Goal: Task Accomplishment & Management: Use online tool/utility

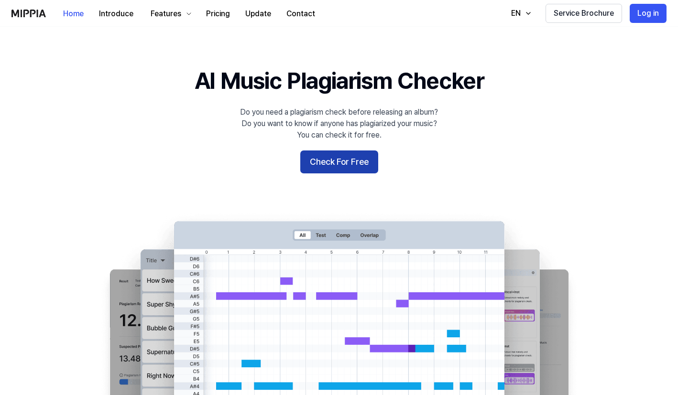
click at [354, 167] on button "Check For Free" at bounding box center [339, 162] width 78 height 23
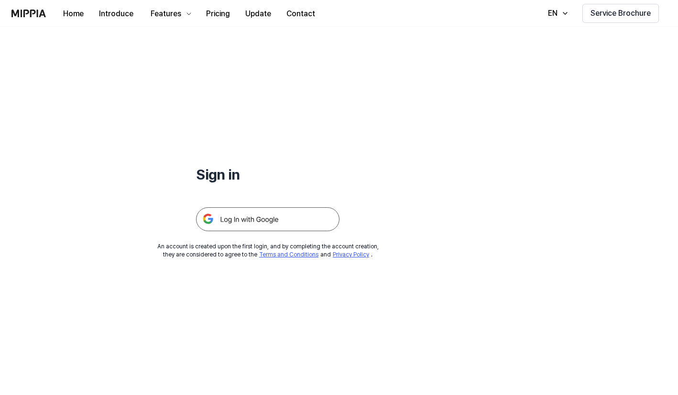
click at [277, 214] on img at bounding box center [267, 219] width 143 height 24
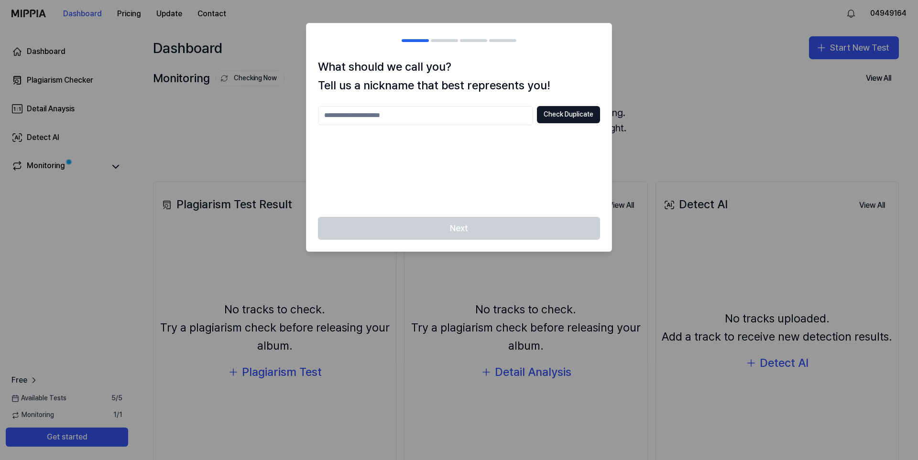
click at [494, 117] on input "text" at bounding box center [425, 115] width 215 height 19
type input "**********"
click at [496, 239] on div "Next" at bounding box center [458, 234] width 305 height 34
click at [572, 115] on button "Check Duplicate" at bounding box center [568, 114] width 63 height 17
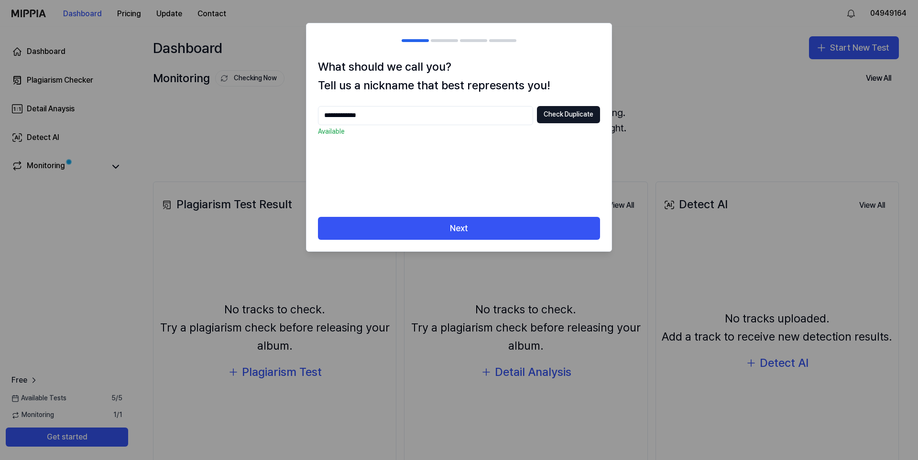
drag, startPoint x: 458, startPoint y: 226, endPoint x: 457, endPoint y: 211, distance: 15.3
click at [457, 226] on button "Next" at bounding box center [459, 228] width 282 height 23
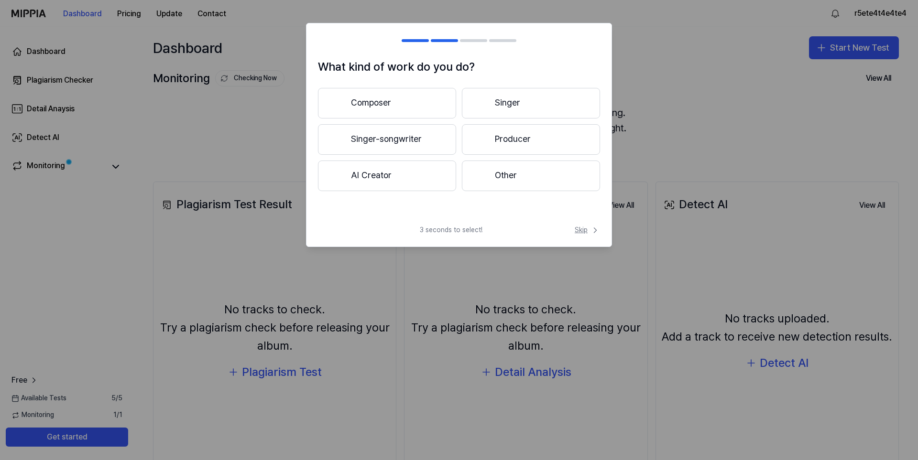
click at [575, 232] on span "Skip" at bounding box center [587, 231] width 25 height 10
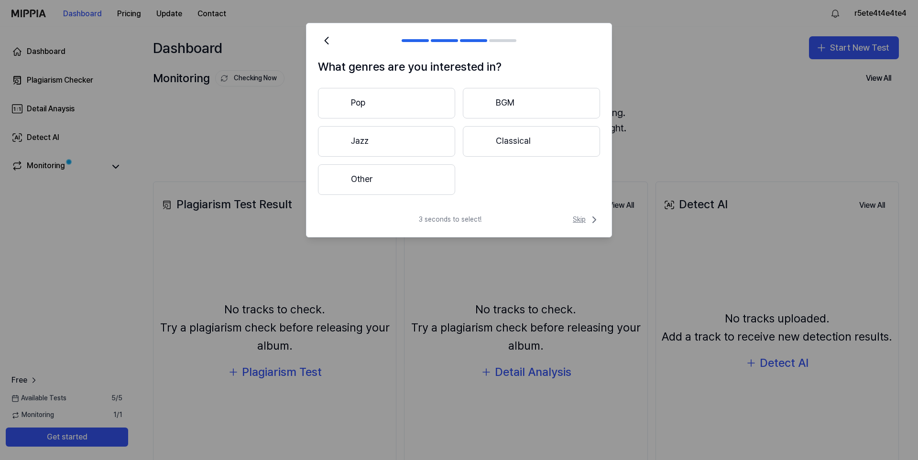
click at [576, 214] on span "Skip" at bounding box center [586, 219] width 27 height 11
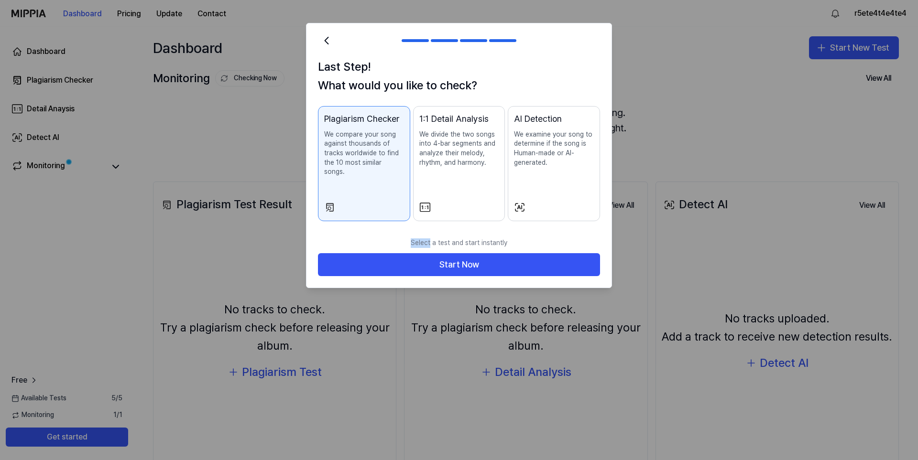
click at [578, 214] on div "Last Step! What would you like to check? Plagiarism Checker We compare your son…" at bounding box center [458, 145] width 305 height 175
click at [388, 184] on div "Plagiarism Checker We compare your song against thousands of tracks worldwide t…" at bounding box center [364, 154] width 80 height 84
click at [447, 275] on div "Select a test and start instantly Start Now" at bounding box center [458, 260] width 305 height 55
click at [550, 147] on p "We examine your song to determine if the song is Human-made or AI-generated." at bounding box center [554, 148] width 80 height 37
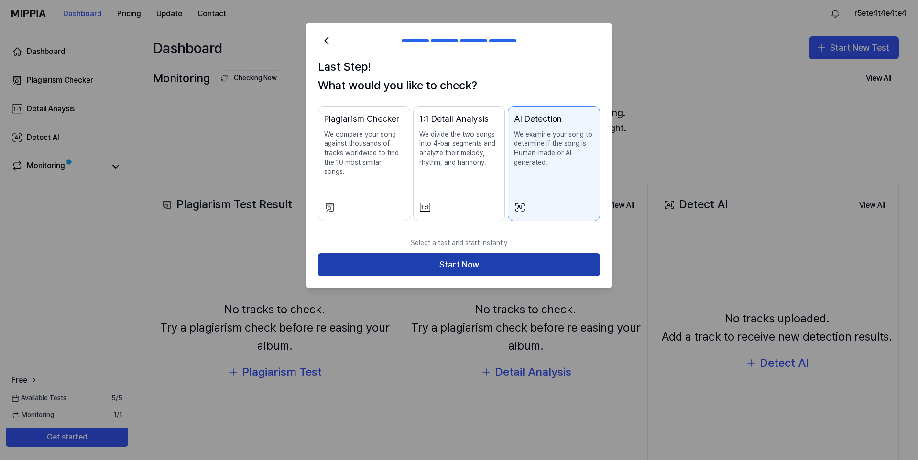
click at [477, 253] on button "Start Now" at bounding box center [459, 264] width 282 height 23
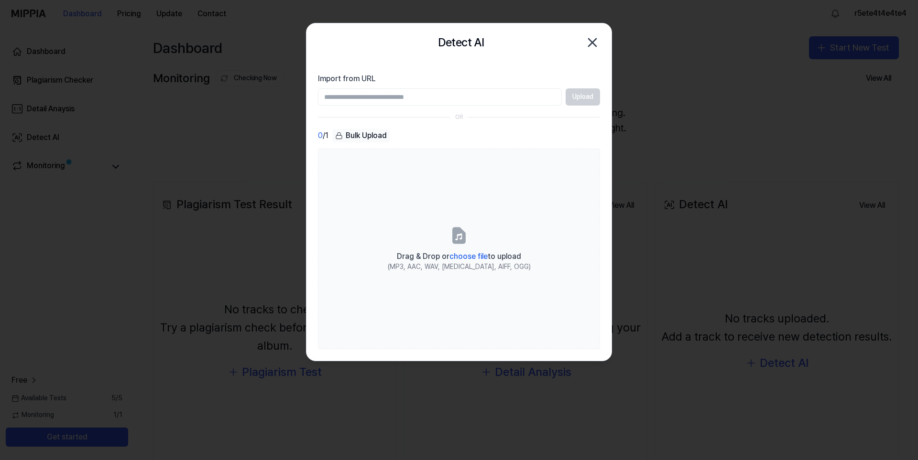
click at [417, 100] on input "Import from URL" at bounding box center [440, 96] width 244 height 17
paste input "**********"
type input "**********"
click at [563, 100] on div "**********" at bounding box center [459, 96] width 282 height 17
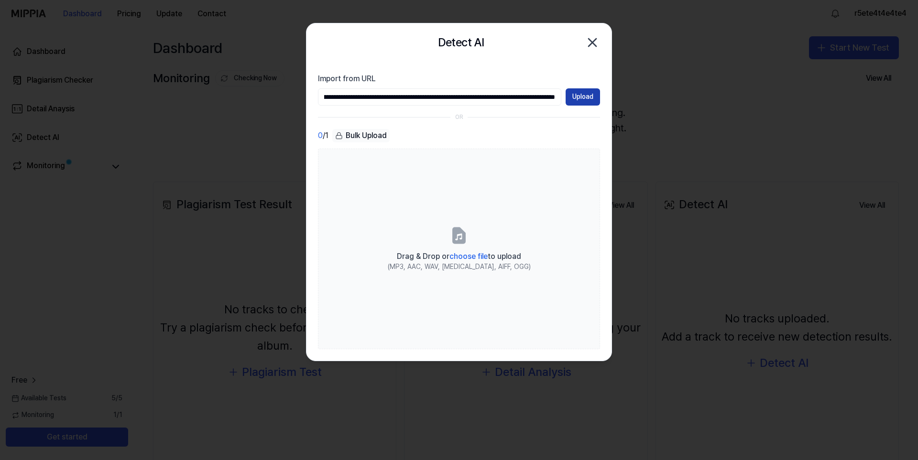
scroll to position [0, 0]
click at [573, 95] on button "Upload" at bounding box center [582, 96] width 34 height 17
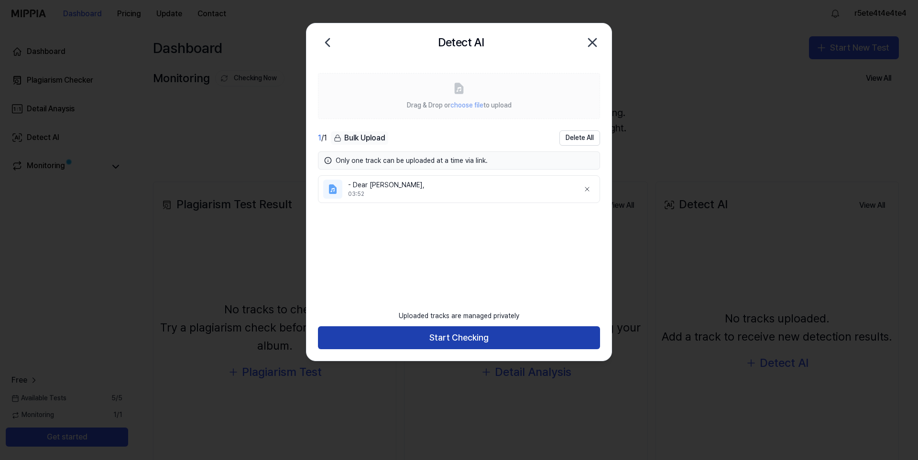
click at [421, 332] on button "Start Checking" at bounding box center [459, 337] width 282 height 23
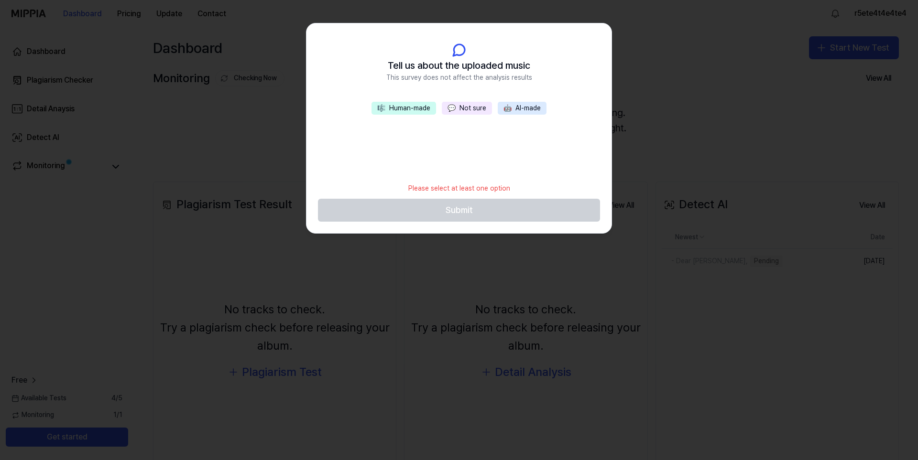
click at [423, 113] on button "🎼 Human-made" at bounding box center [403, 108] width 65 height 13
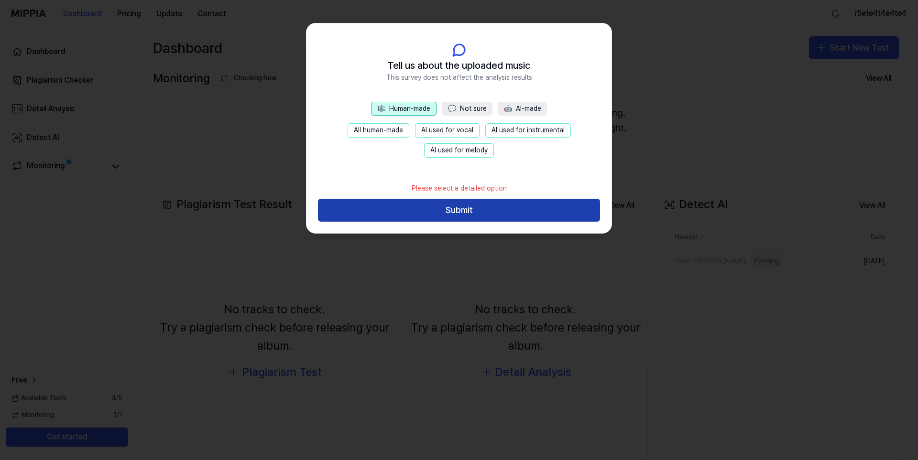
click at [460, 214] on button "Submit" at bounding box center [459, 210] width 282 height 23
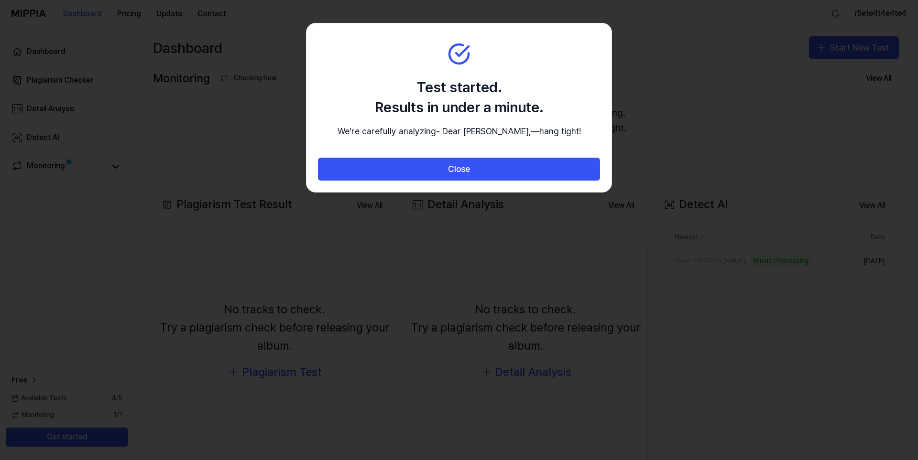
click at [424, 158] on section "Test started. Results in under a minute. We’re carefully analyzing - Dear Ayla,…" at bounding box center [458, 90] width 305 height 134
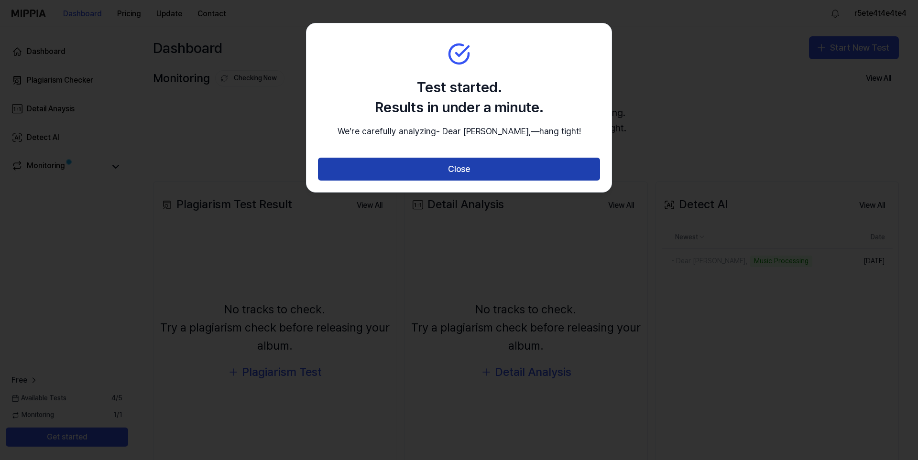
click at [423, 174] on button "Close" at bounding box center [459, 169] width 282 height 23
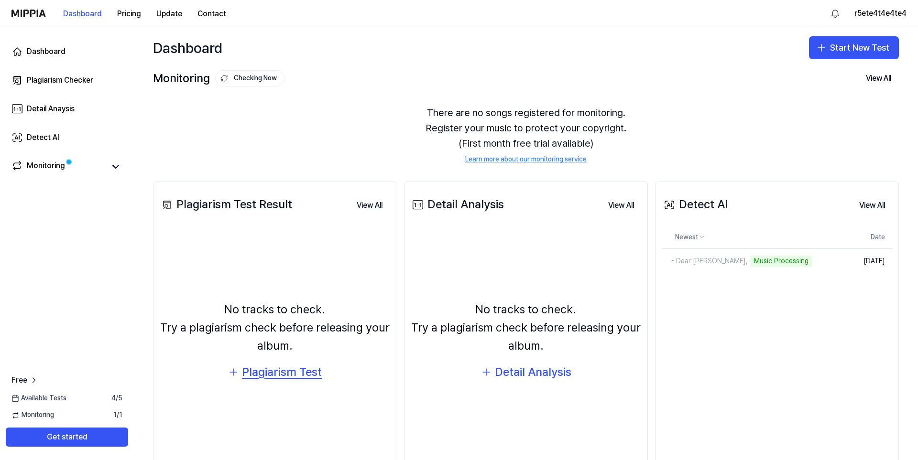
click at [293, 370] on div "Plagiarism Test" at bounding box center [282, 372] width 80 height 18
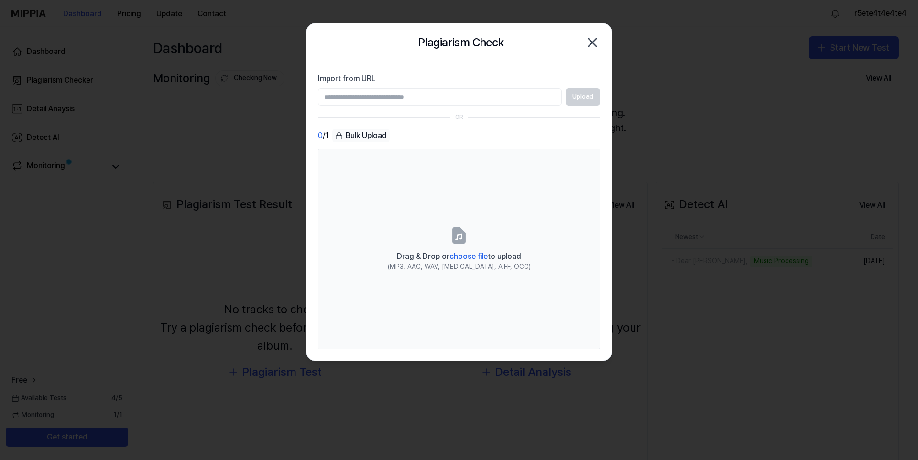
click at [343, 104] on input "Import from URL" at bounding box center [440, 96] width 244 height 17
paste input "**********"
type input "**********"
click at [585, 94] on button "Upload" at bounding box center [582, 96] width 34 height 17
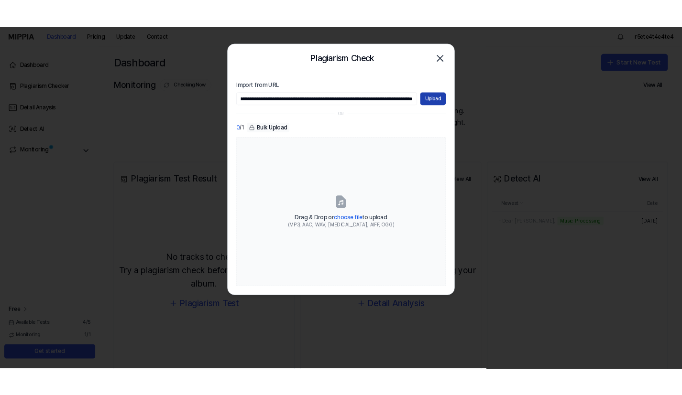
scroll to position [0, 0]
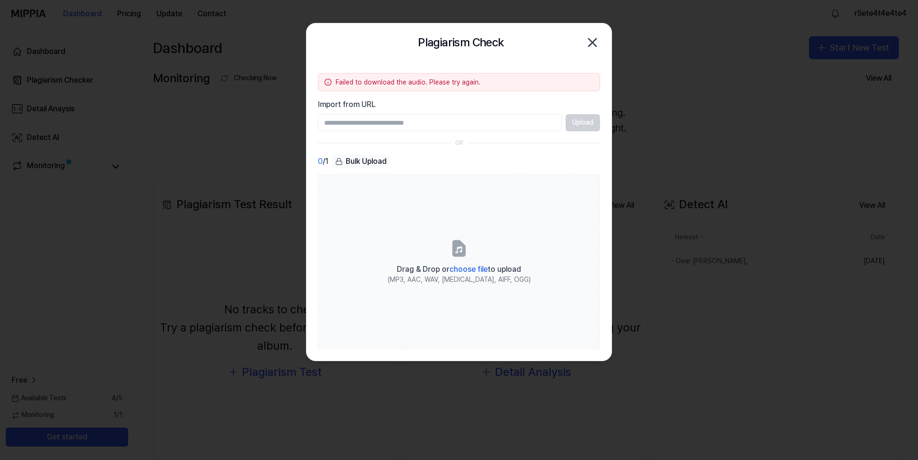
click at [597, 42] on icon "button" at bounding box center [592, 42] width 15 height 15
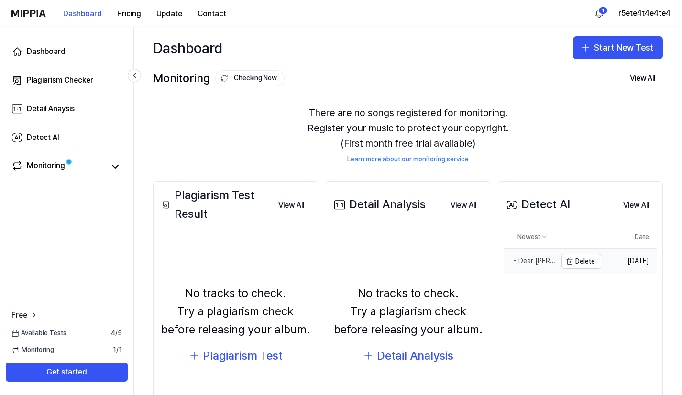
click at [531, 260] on div "- Dear Ayla," at bounding box center [530, 262] width 53 height 10
